Goal: Check status: Check status

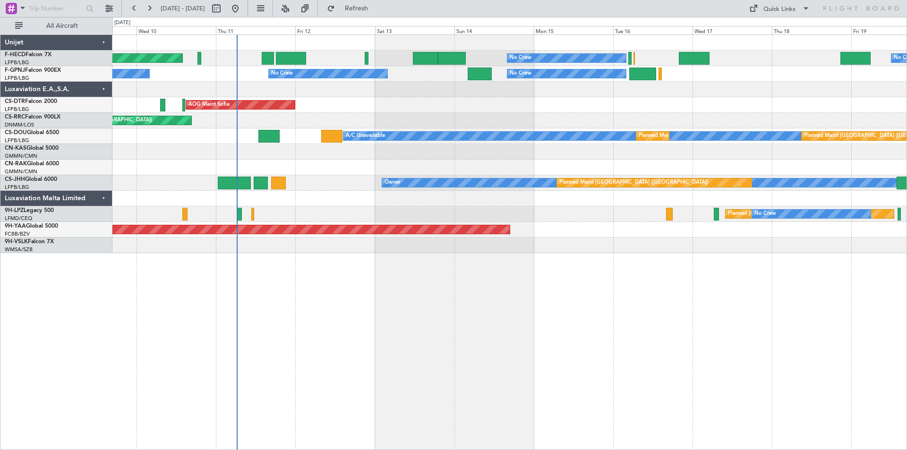
click at [482, 161] on div "Planned Maint [GEOGRAPHIC_DATA] ([GEOGRAPHIC_DATA]) No Crew No Crew No Crew No …" at bounding box center [509, 144] width 794 height 218
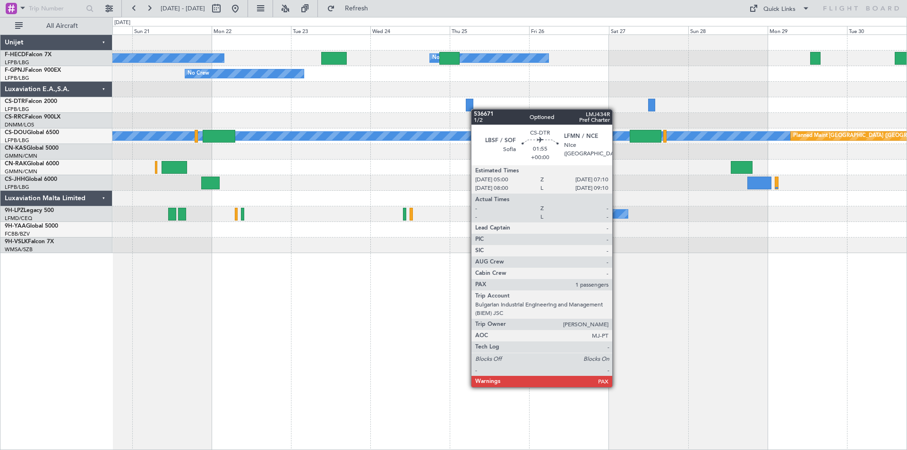
click at [817, 98] on div at bounding box center [509, 105] width 794 height 16
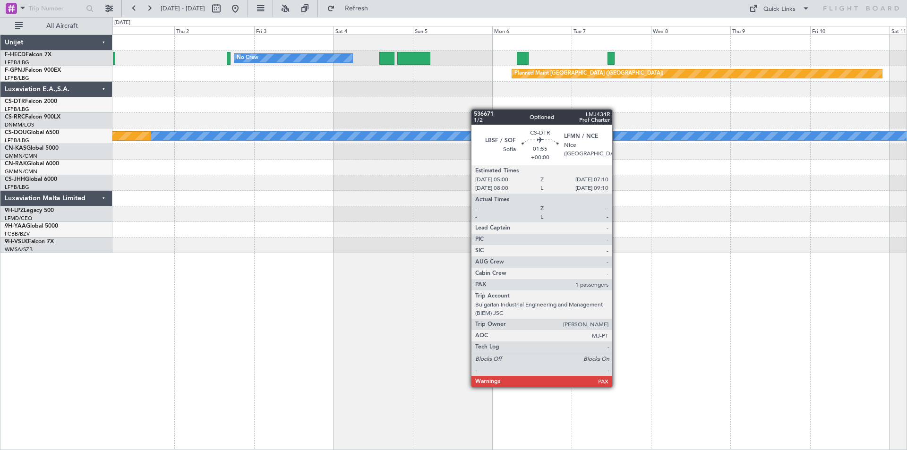
click at [298, 110] on div at bounding box center [509, 105] width 794 height 16
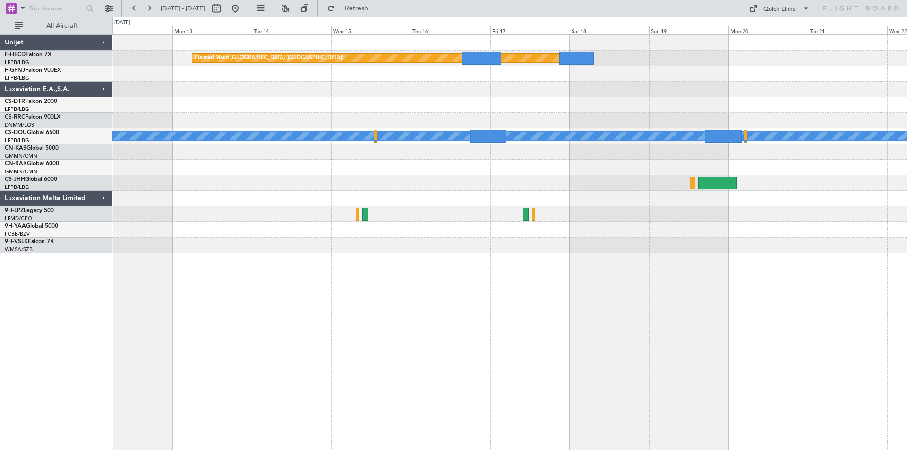
click at [420, 91] on div "Planned Maint [GEOGRAPHIC_DATA] ([GEOGRAPHIC_DATA]) No Crew Planned Maint [GEOG…" at bounding box center [509, 144] width 794 height 218
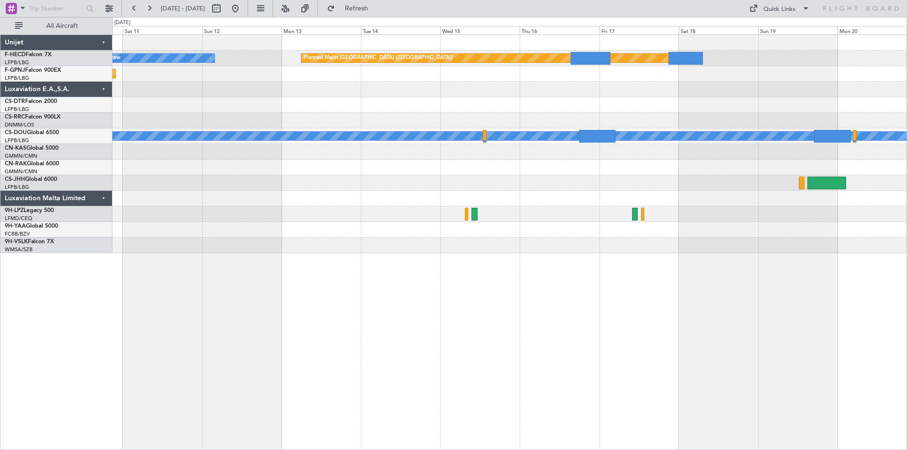
click at [743, 79] on div "Planned Maint [GEOGRAPHIC_DATA] ([GEOGRAPHIC_DATA])" at bounding box center [509, 74] width 794 height 16
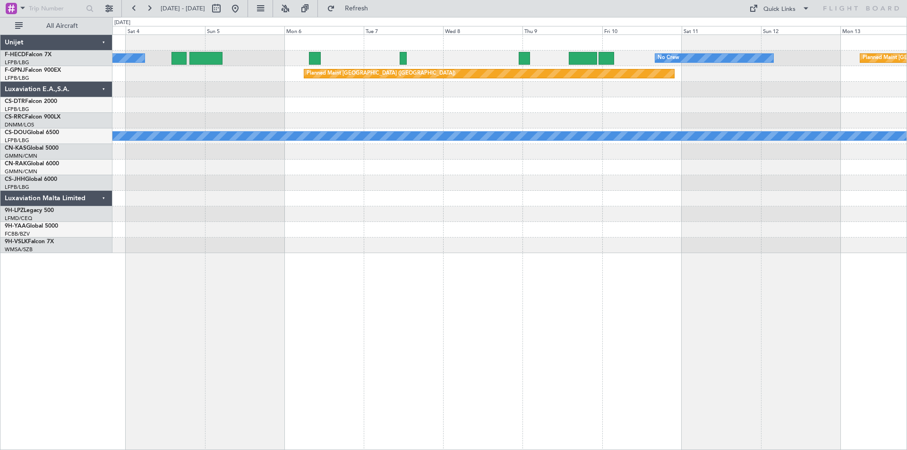
click at [662, 98] on div at bounding box center [509, 105] width 794 height 16
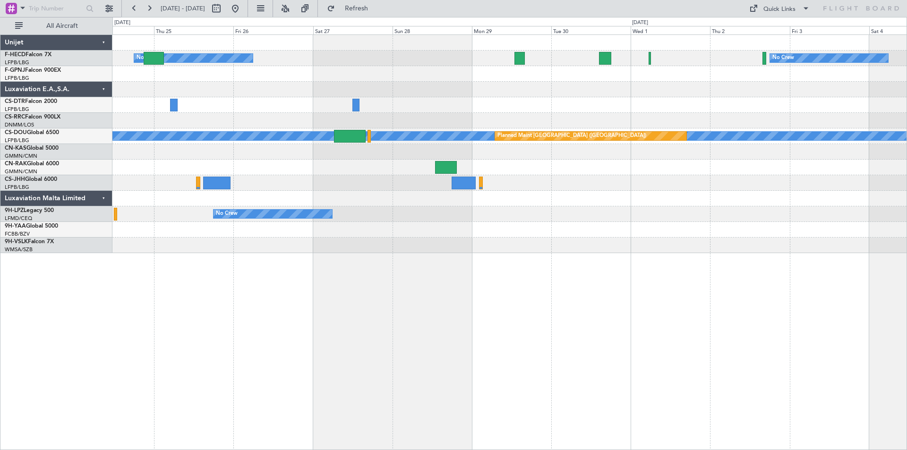
click at [798, 90] on div "No Crew No Crew Planned Maint [GEOGRAPHIC_DATA] ([GEOGRAPHIC_DATA]) A/C Unavail…" at bounding box center [509, 144] width 794 height 218
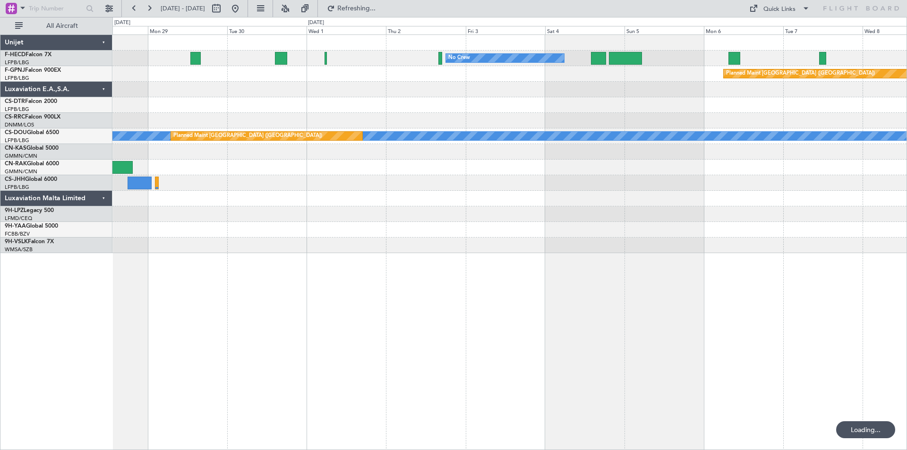
click at [340, 106] on div "No Crew No Crew No Crew Planned Maint [GEOGRAPHIC_DATA] ([GEOGRAPHIC_DATA]) A/C…" at bounding box center [509, 144] width 794 height 218
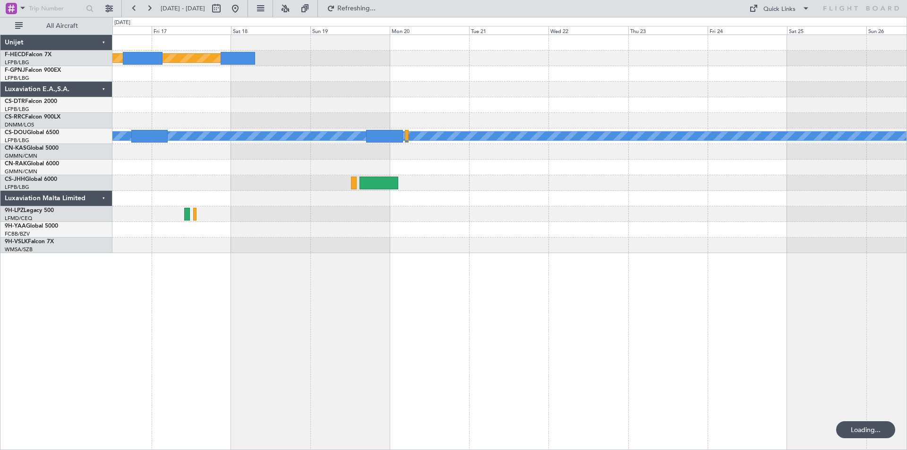
click at [841, 86] on div at bounding box center [509, 90] width 794 height 16
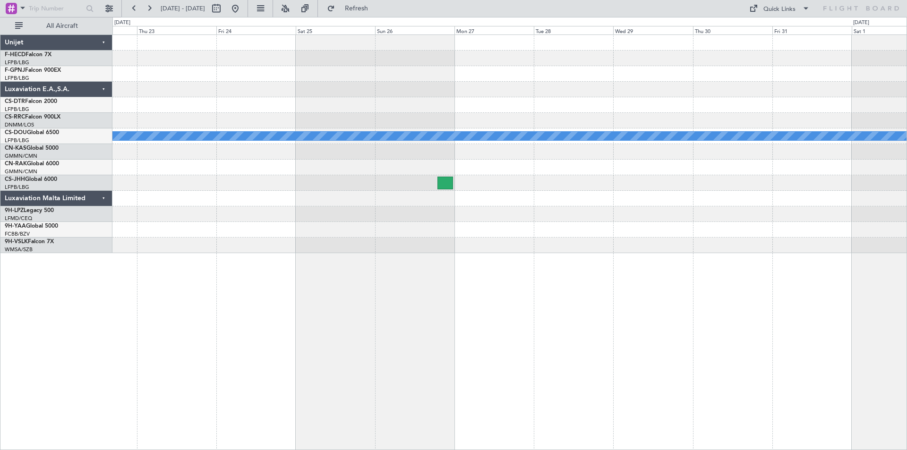
click at [350, 95] on div at bounding box center [509, 90] width 794 height 16
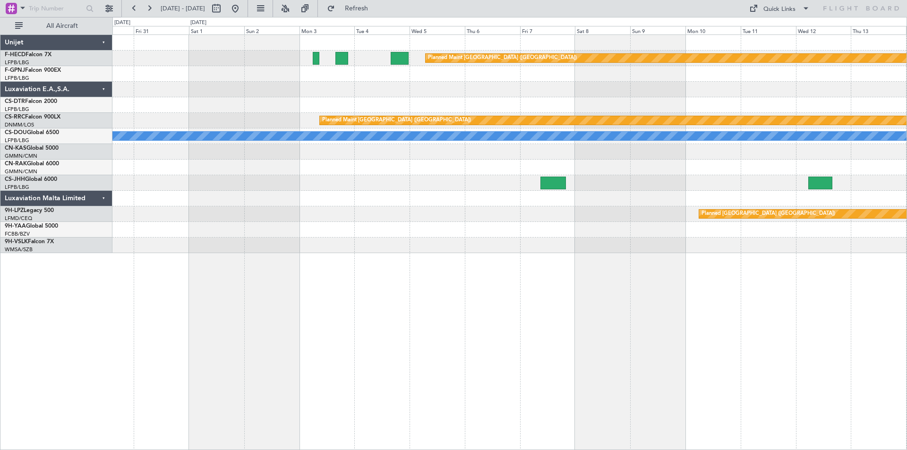
click at [836, 64] on div "Planned Maint [GEOGRAPHIC_DATA] ([GEOGRAPHIC_DATA]) Planned Maint [GEOGRAPHIC_D…" at bounding box center [509, 144] width 794 height 218
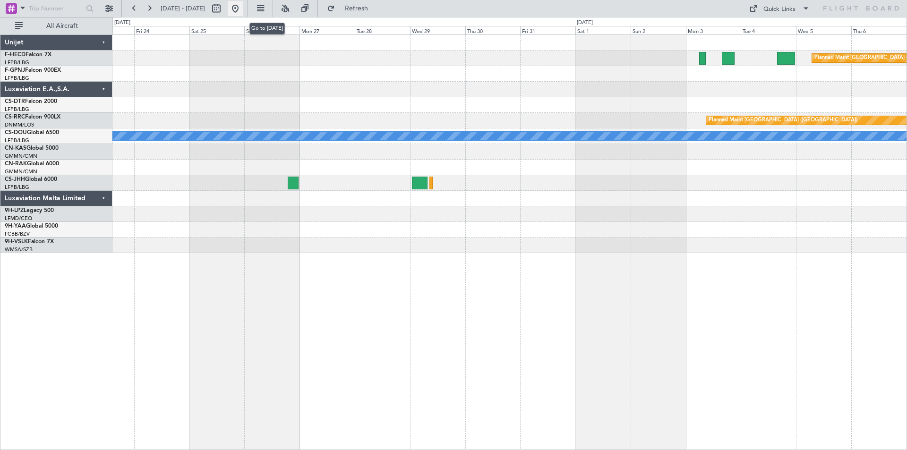
click at [243, 7] on button at bounding box center [235, 8] width 15 height 15
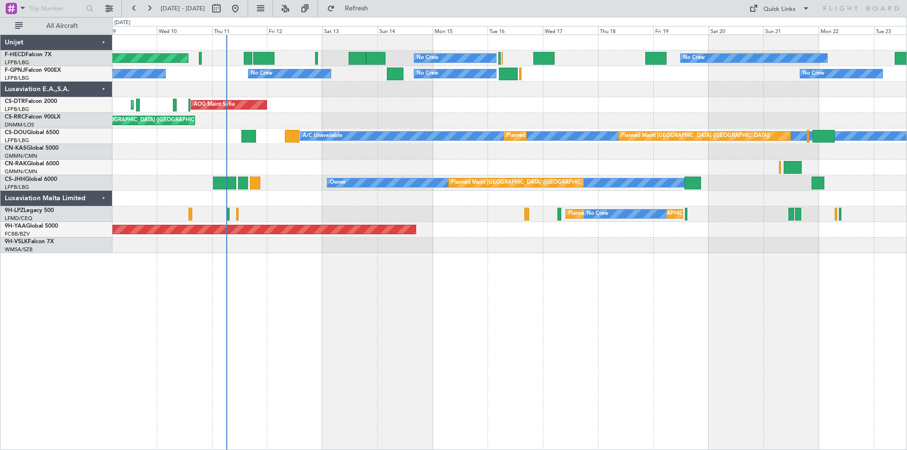
click at [527, 116] on div "Planned Maint [GEOGRAPHIC_DATA] ([GEOGRAPHIC_DATA]) No Crew No Crew No Crew No …" at bounding box center [509, 144] width 794 height 218
